Goal: Check status: Check status

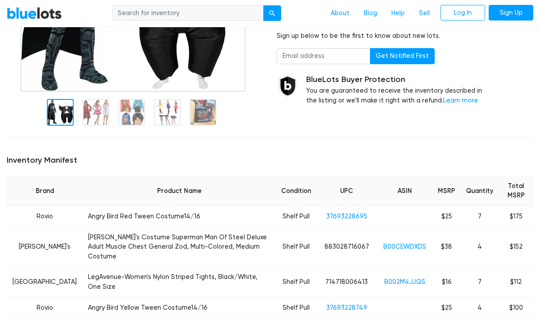
scroll to position [180, 0]
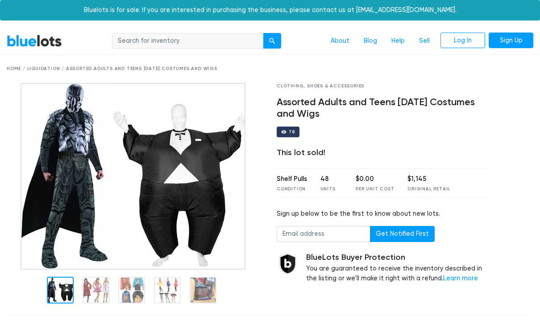
click at [464, 35] on link "Log In" at bounding box center [462, 41] width 45 height 16
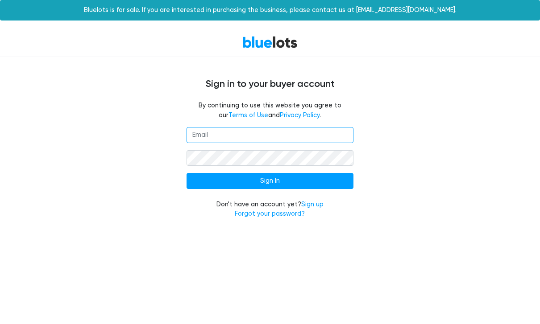
type input "kevinhardesty@icloud.com"
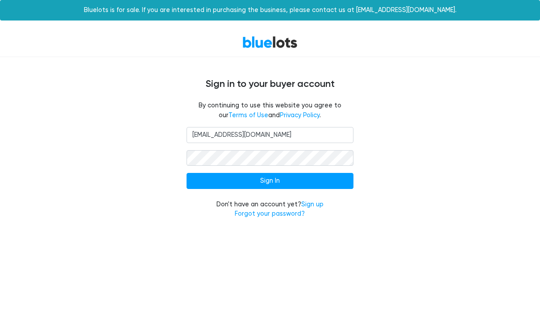
click at [269, 180] on input "Sign In" at bounding box center [269, 181] width 166 height 16
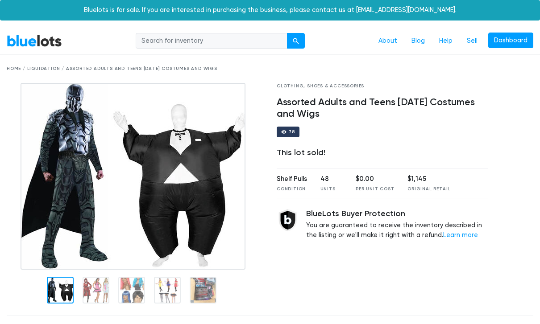
click at [501, 43] on link "Dashboard" at bounding box center [510, 41] width 45 height 16
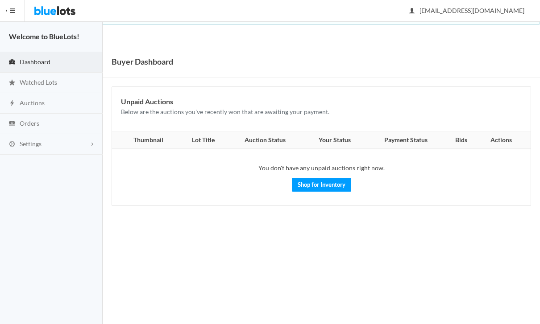
click at [24, 61] on span "Dashboard" at bounding box center [35, 62] width 31 height 8
click at [265, 138] on th "Auction Status" at bounding box center [265, 141] width 77 height 18
click at [328, 142] on th "Your Status" at bounding box center [334, 141] width 62 height 18
click at [330, 136] on th "Your Status" at bounding box center [334, 141] width 62 height 18
click at [19, 132] on link "Orders" at bounding box center [51, 124] width 103 height 21
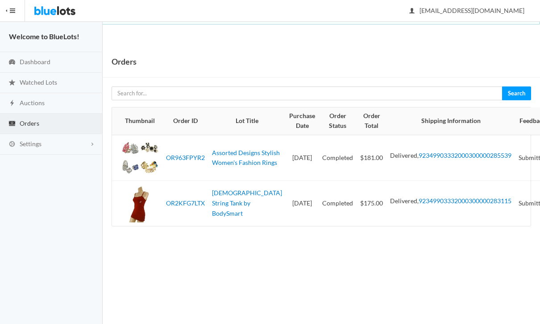
click at [20, 95] on link "Auctions" at bounding box center [51, 103] width 103 height 21
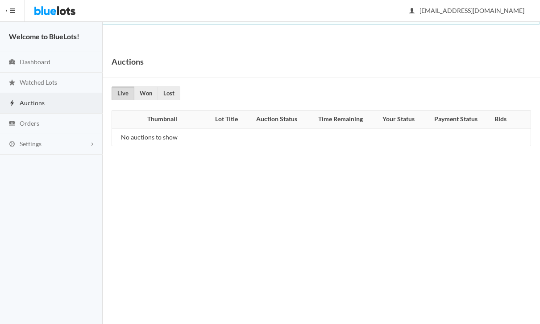
click at [27, 111] on link "Auctions" at bounding box center [51, 103] width 103 height 21
click at [142, 94] on link "Won" at bounding box center [146, 94] width 24 height 14
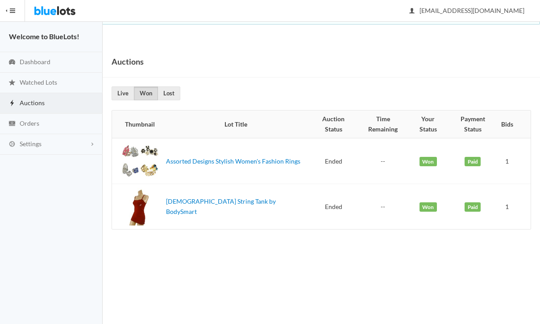
click at [170, 93] on link "Lost" at bounding box center [168, 94] width 23 height 14
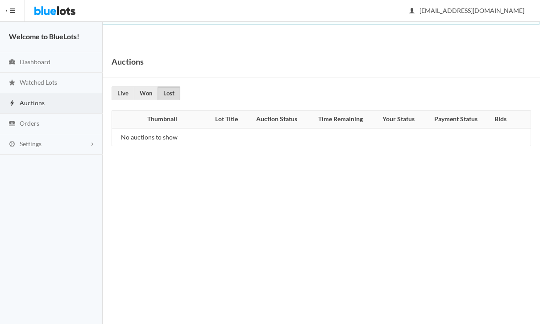
click at [25, 82] on span "Watched Lots" at bounding box center [38, 82] width 37 height 8
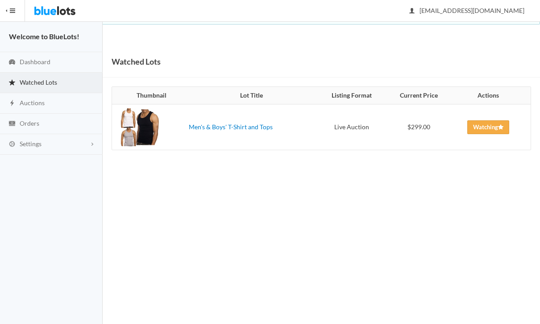
click at [22, 52] on link "Dashboard" at bounding box center [51, 62] width 103 height 21
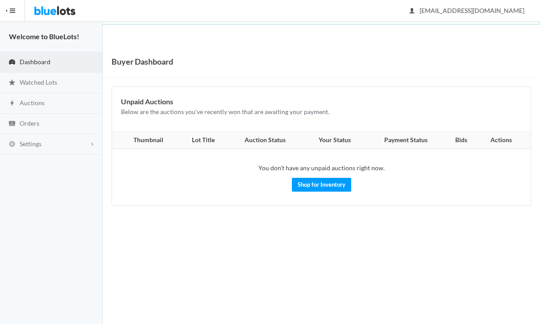
click at [23, 125] on span "Orders" at bounding box center [30, 124] width 20 height 8
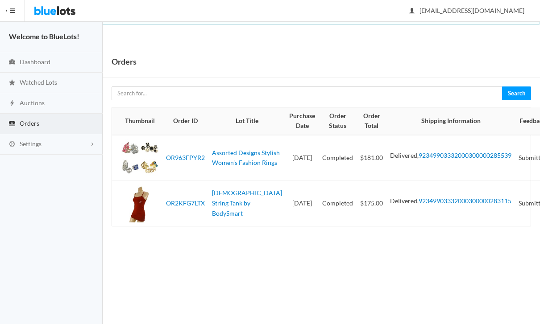
click at [17, 103] on link "Auctions" at bounding box center [51, 103] width 103 height 21
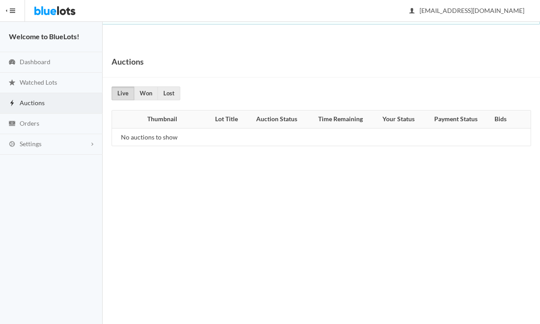
click at [21, 124] on span "Orders" at bounding box center [30, 124] width 20 height 8
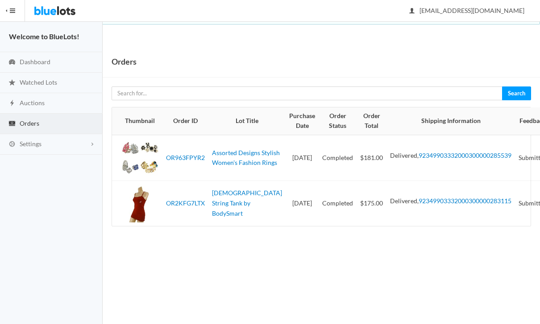
click at [20, 103] on span "Auctions" at bounding box center [32, 103] width 25 height 8
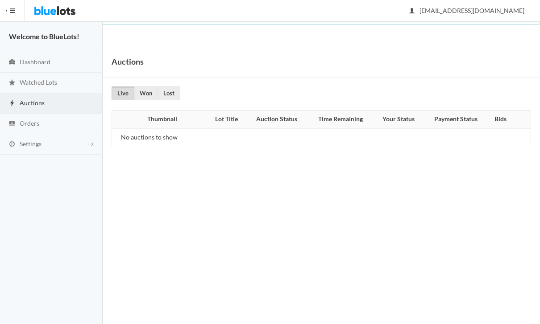
click at [26, 83] on span "Watched Lots" at bounding box center [38, 82] width 37 height 8
click at [54, 10] on img at bounding box center [55, 10] width 42 height 21
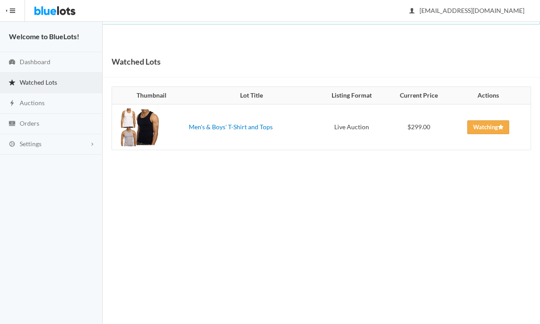
click at [25, 67] on link "Dashboard" at bounding box center [51, 62] width 103 height 21
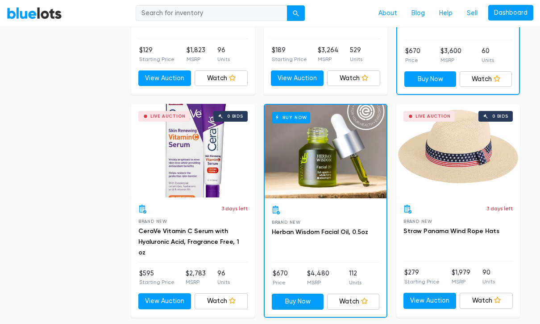
scroll to position [637, 0]
click at [503, 13] on link "Dashboard" at bounding box center [510, 13] width 45 height 16
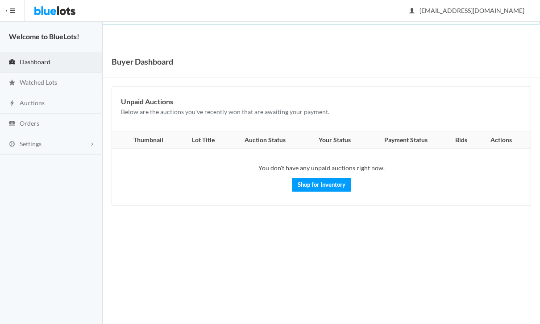
click at [202, 135] on th "Lot Title" at bounding box center [203, 141] width 48 height 18
click at [262, 139] on th "Auction Status" at bounding box center [265, 141] width 77 height 18
click at [334, 139] on th "Your Status" at bounding box center [334, 141] width 62 height 18
click at [333, 134] on th "Your Status" at bounding box center [334, 141] width 62 height 18
click at [403, 138] on th "Payment Status" at bounding box center [406, 141] width 80 height 18
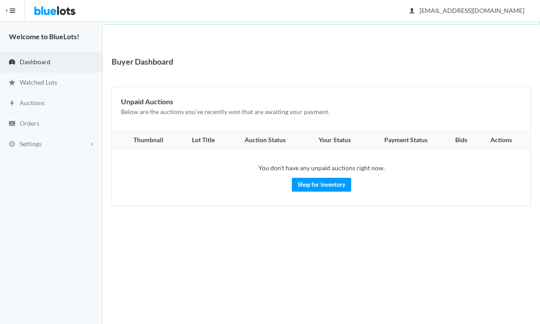
click at [462, 145] on th "Bids" at bounding box center [461, 141] width 30 height 18
click at [461, 141] on th "Bids" at bounding box center [461, 141] width 30 height 18
click at [457, 140] on th "Bids" at bounding box center [461, 141] width 30 height 18
click at [460, 141] on th "Bids" at bounding box center [461, 141] width 30 height 18
click at [495, 141] on th "Actions" at bounding box center [503, 141] width 54 height 18
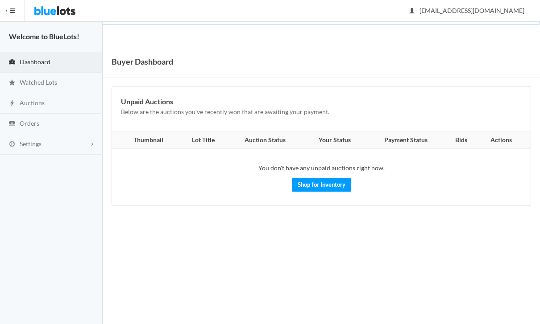
click at [24, 107] on link "Auctions" at bounding box center [51, 103] width 103 height 21
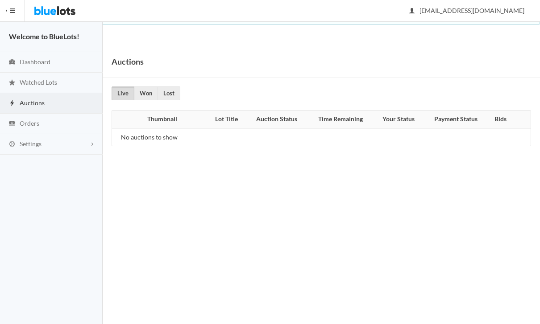
click at [31, 127] on link "Orders" at bounding box center [51, 124] width 103 height 21
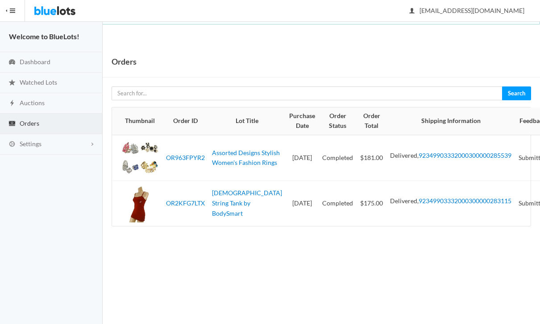
click at [28, 58] on span "Dashboard" at bounding box center [35, 62] width 31 height 8
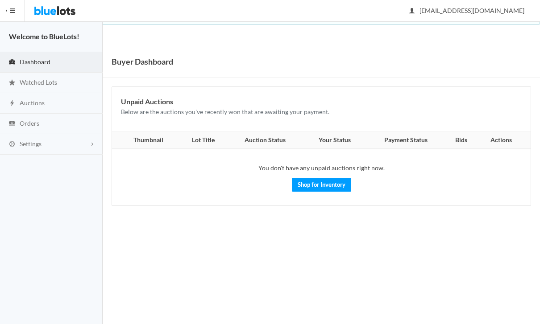
click at [269, 140] on th "Auction Status" at bounding box center [265, 141] width 77 height 18
click at [262, 140] on th "Auction Status" at bounding box center [265, 141] width 77 height 18
click at [328, 133] on th "Your Status" at bounding box center [334, 141] width 62 height 18
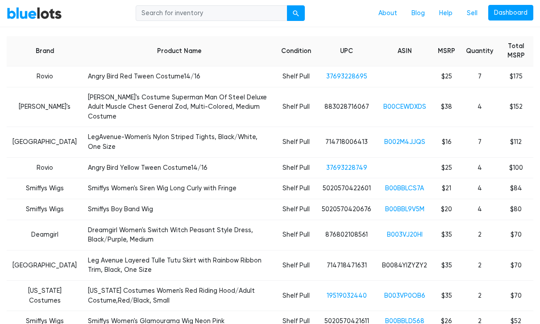
scroll to position [317, 0]
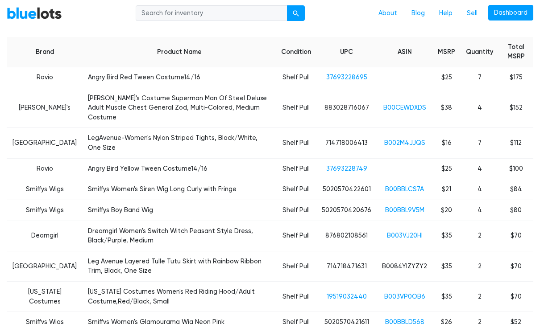
click at [359, 293] on link "19519032440" at bounding box center [346, 297] width 40 height 8
click at [358, 293] on link "19519032440" at bounding box center [346, 297] width 40 height 8
click at [408, 293] on link "B003VP0OB6" at bounding box center [404, 297] width 41 height 8
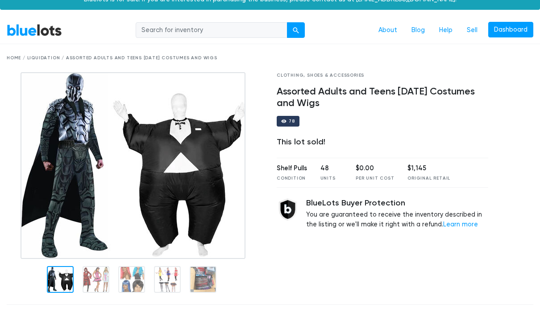
scroll to position [0, 0]
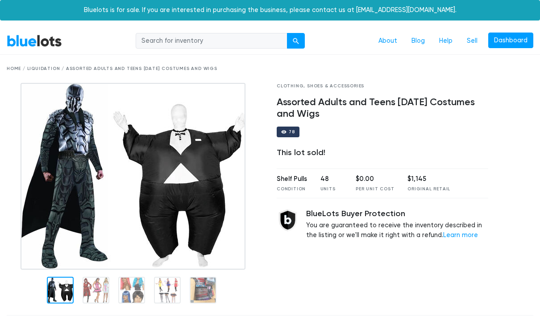
click at [296, 148] on div "This lot sold!" at bounding box center [381, 153] width 211 height 10
click at [289, 130] on div "78" at bounding box center [292, 132] width 6 height 4
